Goal: Information Seeking & Learning: Understand process/instructions

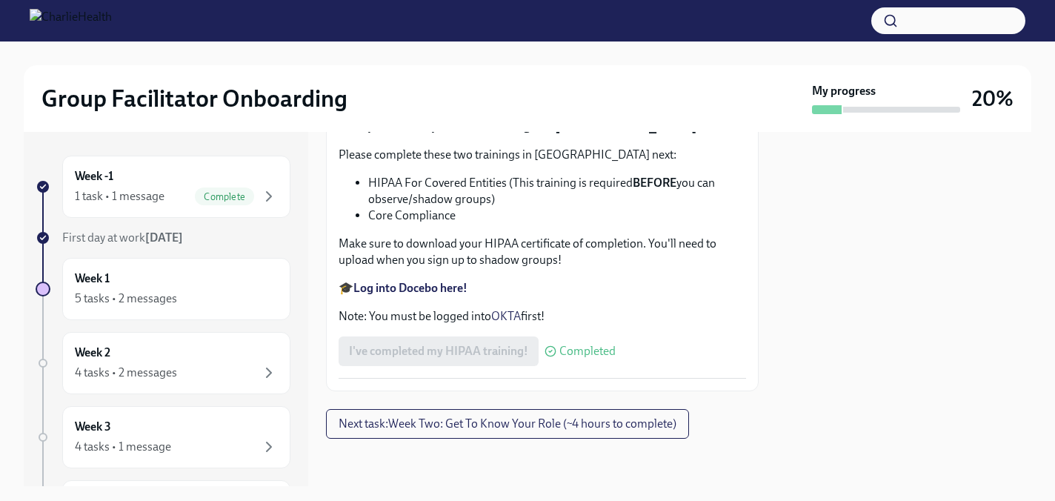
scroll to position [3138, 0]
click at [242, 192] on span "Complete" at bounding box center [224, 196] width 59 height 11
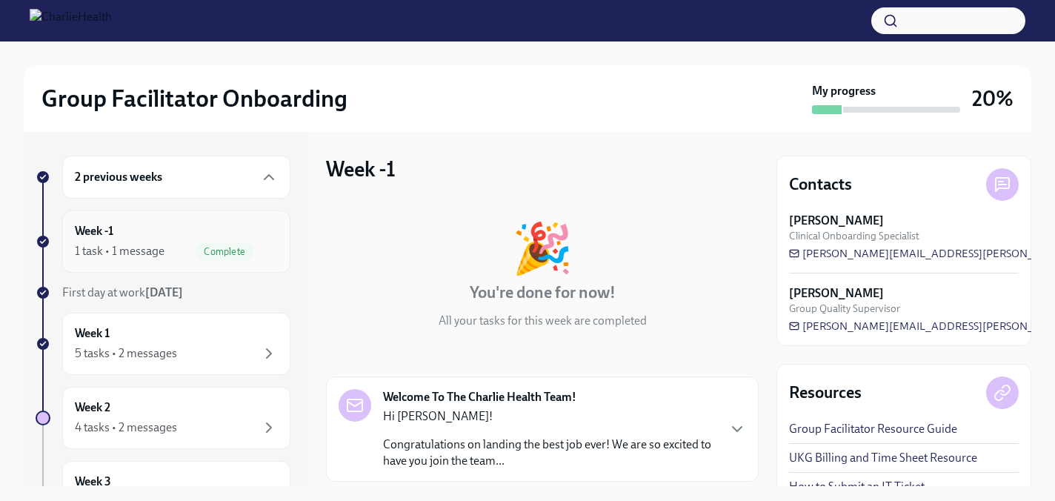
click at [260, 242] on icon "button" at bounding box center [269, 251] width 18 height 18
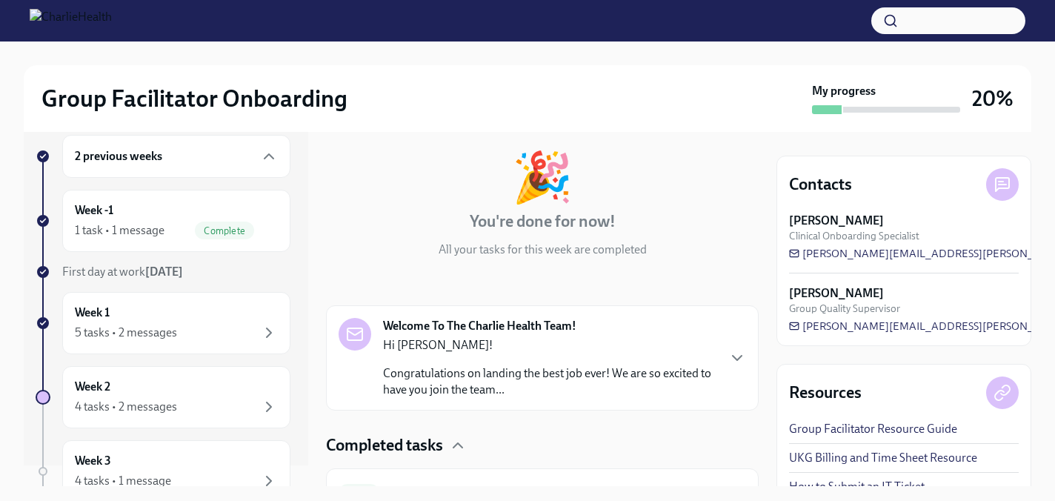
scroll to position [150, 0]
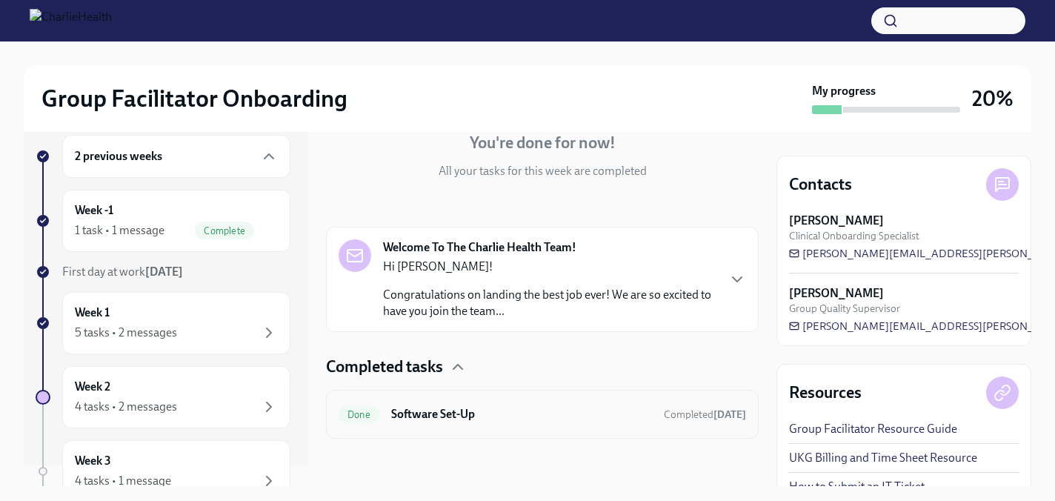
click at [509, 408] on h6 "Software Set-Up" at bounding box center [521, 414] width 261 height 16
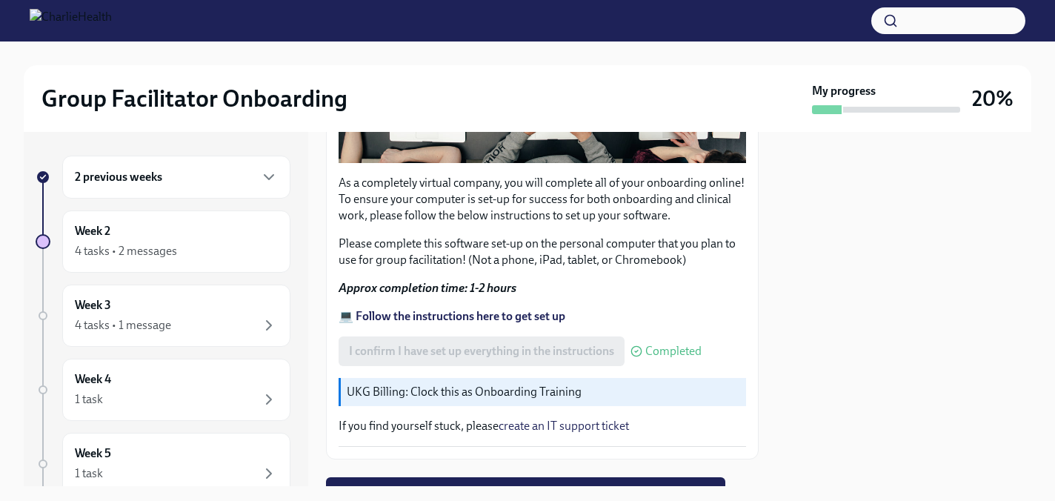
scroll to position [496, 0]
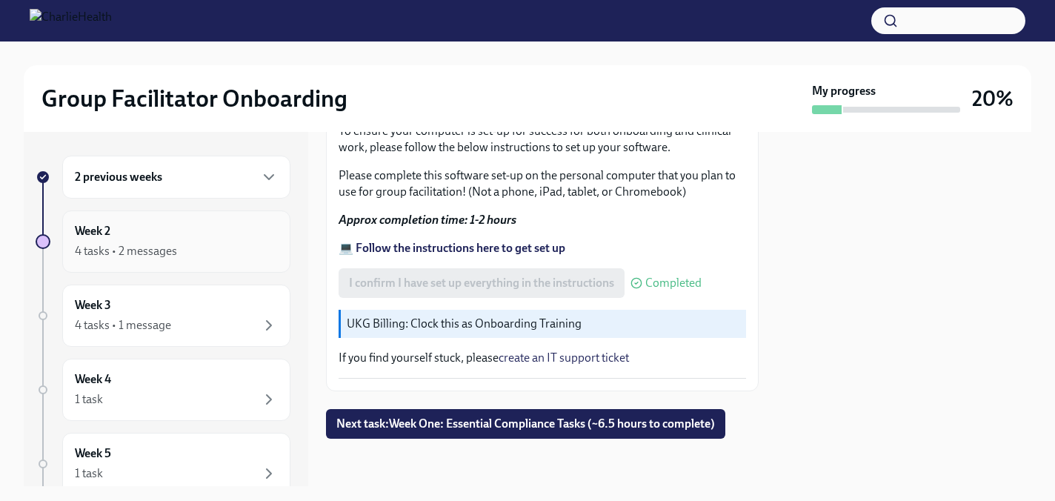
click at [224, 249] on div "4 tasks • 2 messages" at bounding box center [176, 251] width 203 height 18
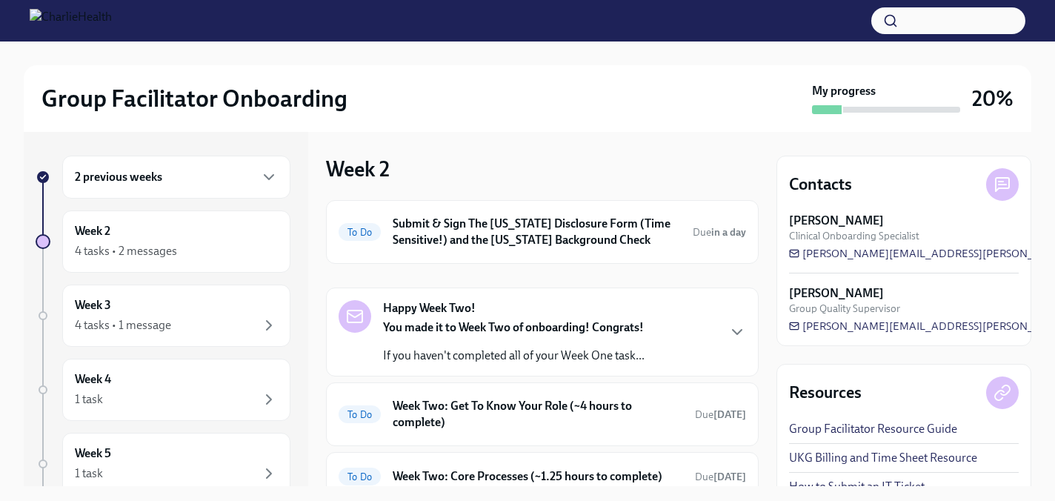
click at [250, 170] on div "2 previous weeks" at bounding box center [176, 177] width 203 height 18
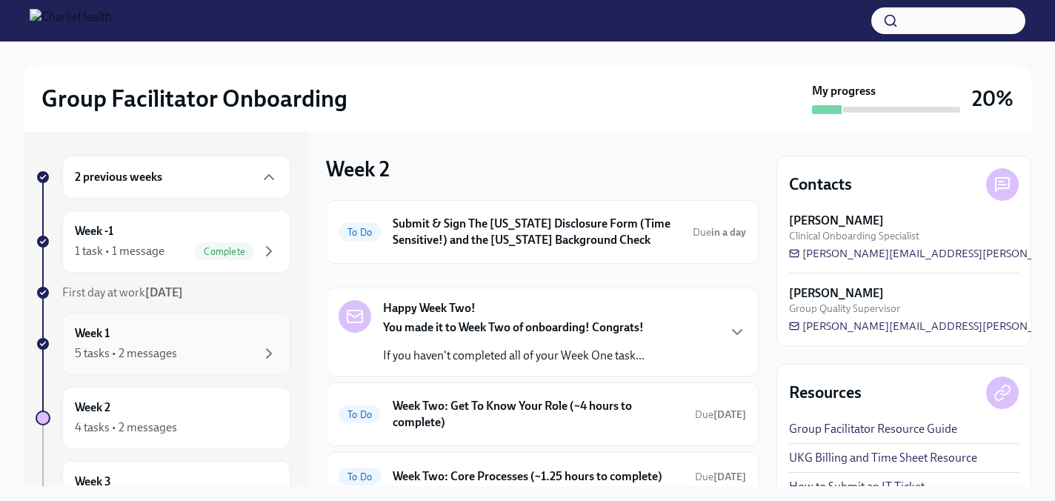
click at [193, 321] on div "Week 1 5 tasks • 2 messages" at bounding box center [176, 344] width 228 height 62
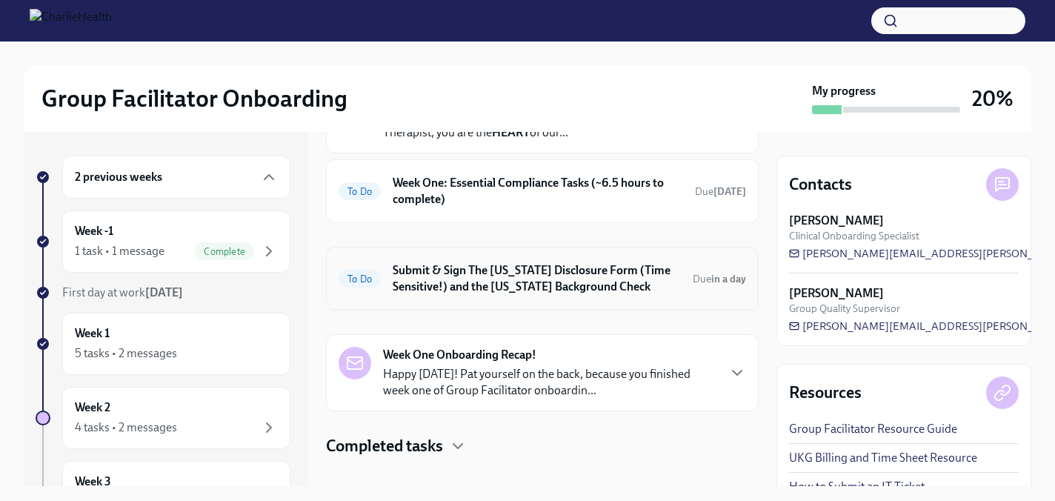
scroll to position [117, 0]
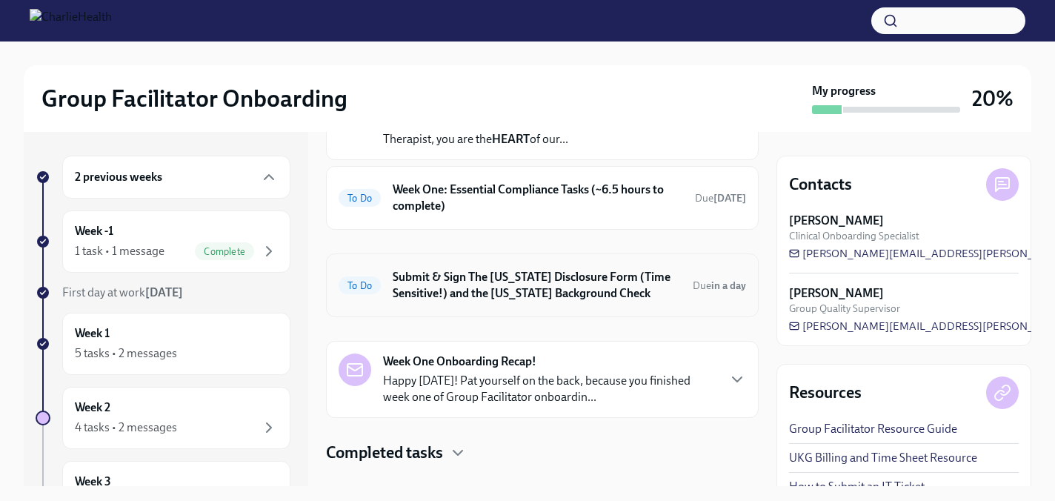
click at [730, 300] on div "To Do Submit & Sign The [US_STATE] Disclosure Form (Time Sensitive!) and the [U…" at bounding box center [541, 285] width 407 height 39
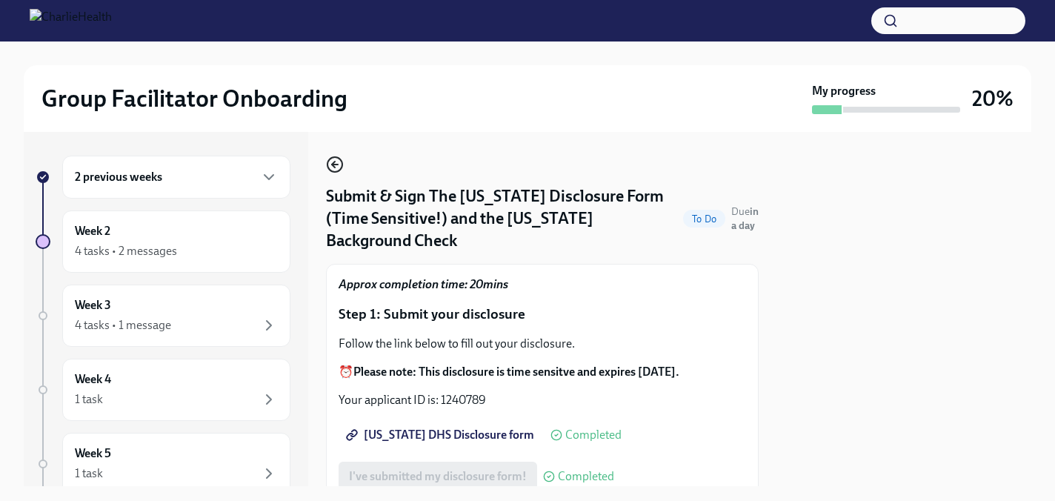
click at [341, 172] on icon "button" at bounding box center [335, 165] width 18 height 18
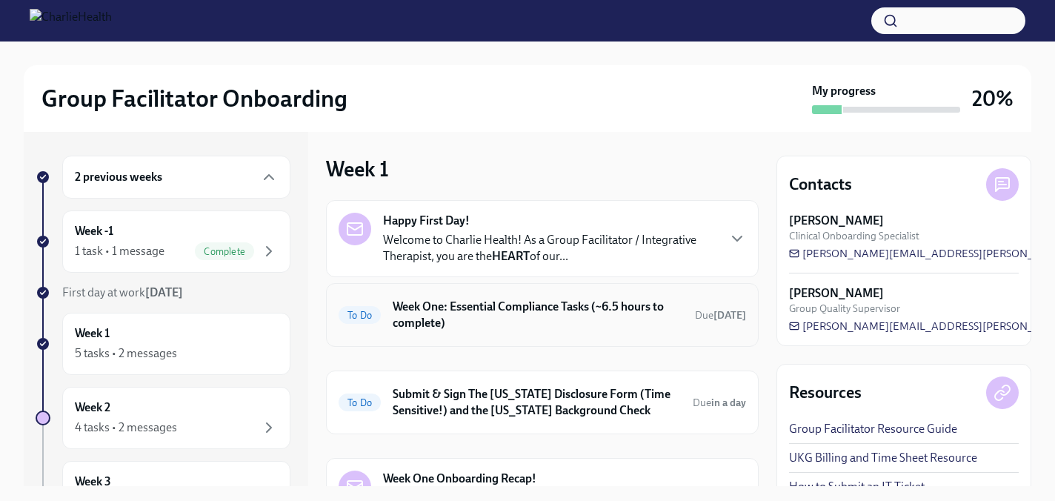
click at [623, 319] on h6 "Week One: Essential Compliance Tasks (~6.5 hours to complete)" at bounding box center [538, 314] width 290 height 33
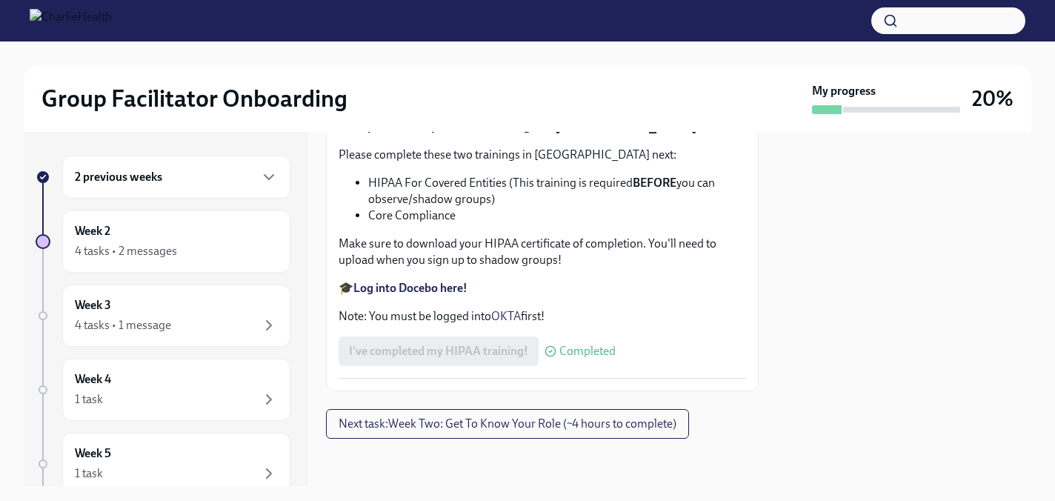
scroll to position [3141, 0]
